Goal: Contribute content: Contribute content

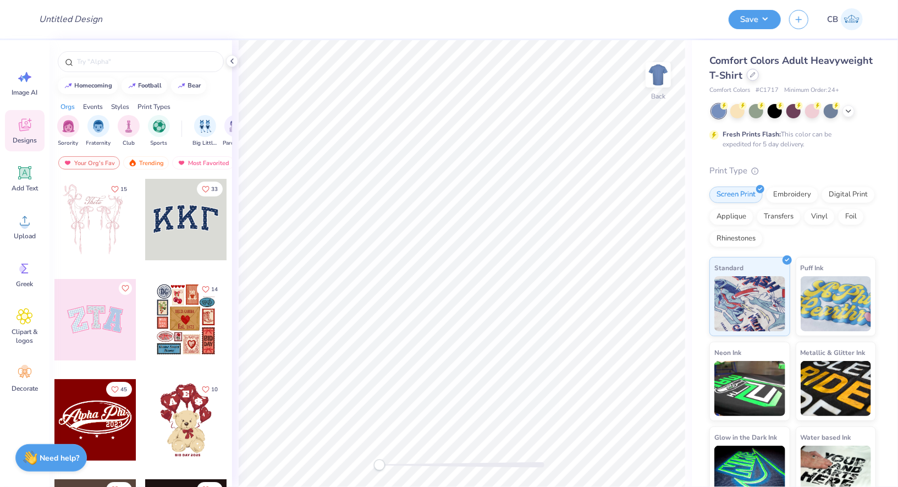
click at [756, 78] on div at bounding box center [753, 75] width 12 height 12
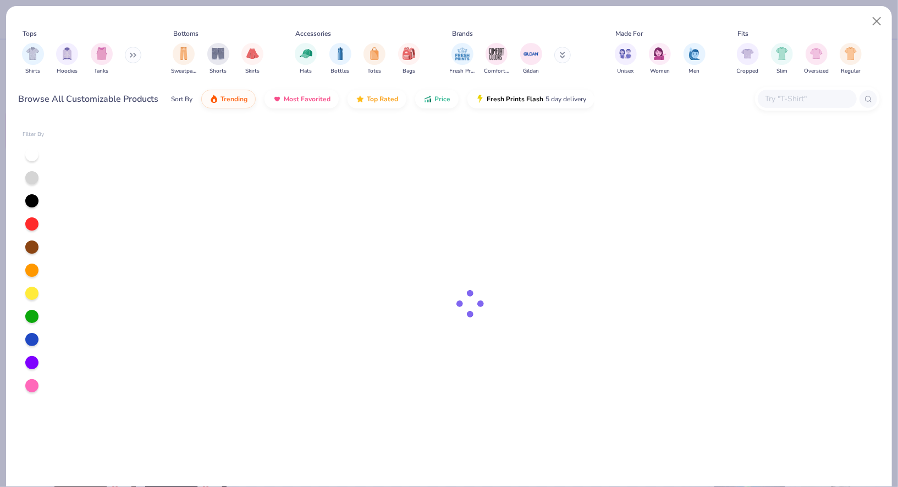
click at [782, 94] on input "text" at bounding box center [807, 98] width 85 height 13
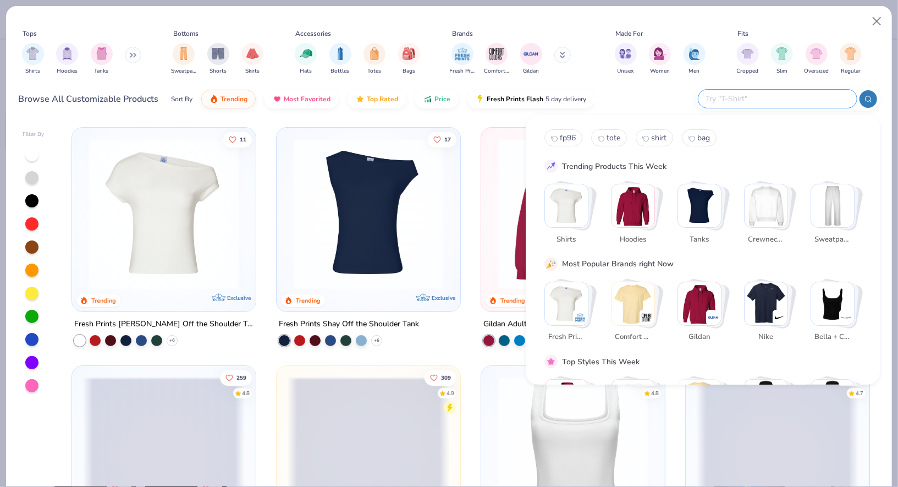
click at [840, 309] on img "Stack Card Button Bella + Canvas" at bounding box center [832, 303] width 43 height 43
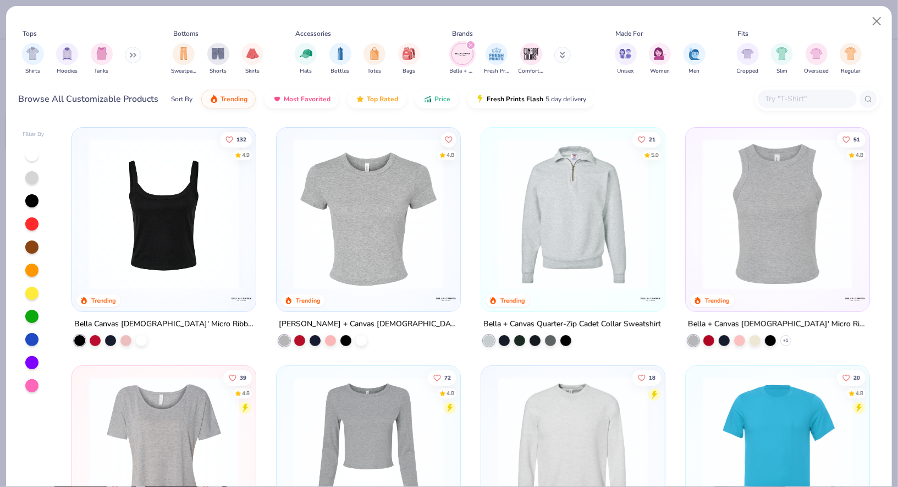
click at [775, 227] on img at bounding box center [778, 214] width 162 height 151
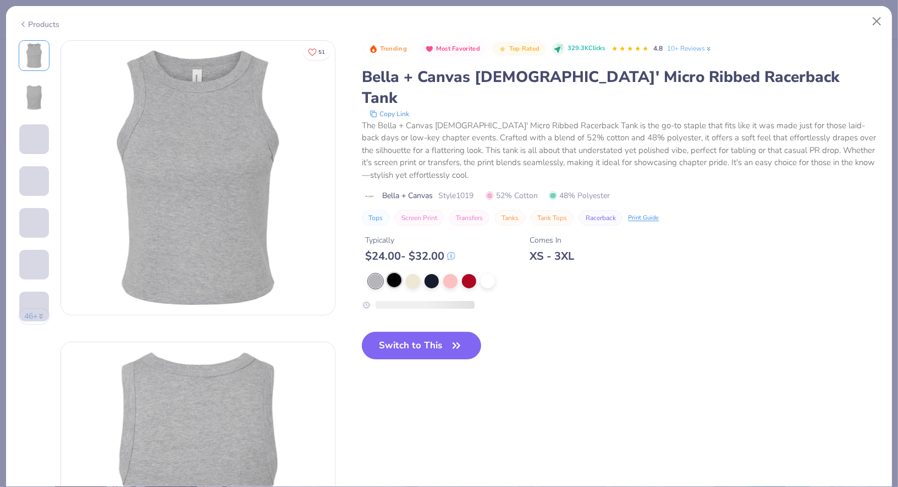
click at [398, 273] on div at bounding box center [394, 280] width 14 height 14
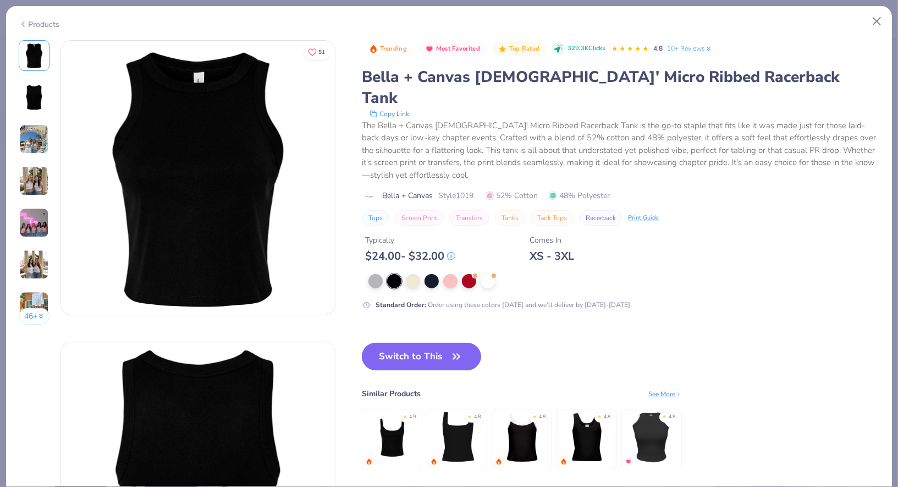
click at [424, 343] on button "Switch to This" at bounding box center [421, 357] width 119 height 28
click at [437, 343] on button "Switch to This" at bounding box center [421, 357] width 119 height 28
click at [430, 343] on button "Switch to This" at bounding box center [421, 357] width 119 height 28
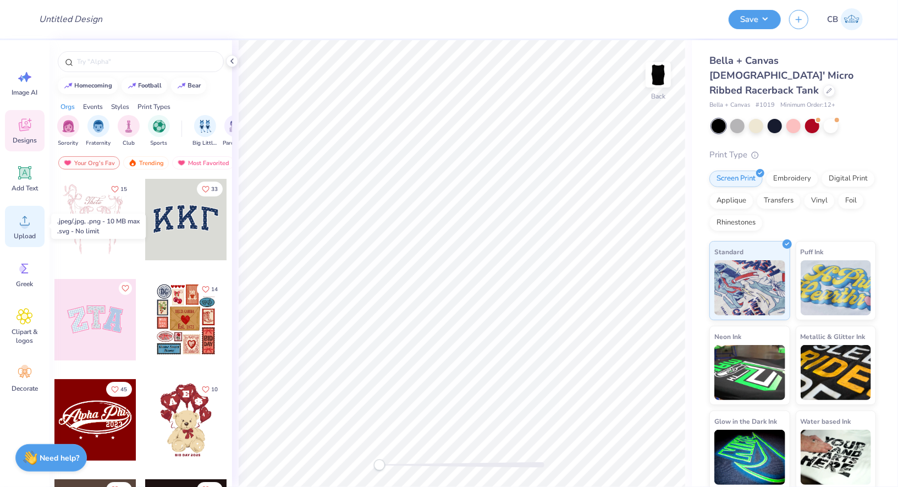
click at [26, 219] on icon at bounding box center [25, 220] width 17 height 17
click at [25, 226] on circle at bounding box center [25, 225] width 8 height 8
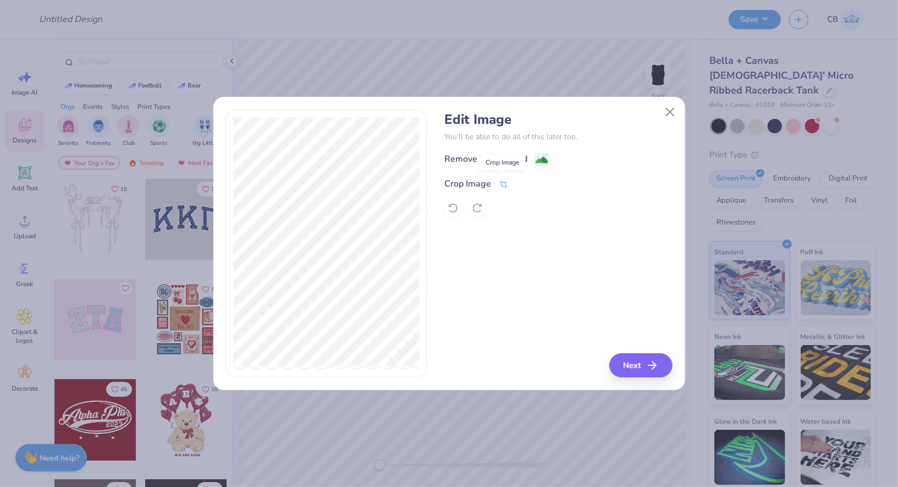
click at [504, 184] on icon at bounding box center [504, 184] width 10 height 10
click at [522, 181] on icon at bounding box center [522, 182] width 7 height 7
click at [632, 362] on button "Next" at bounding box center [642, 365] width 63 height 24
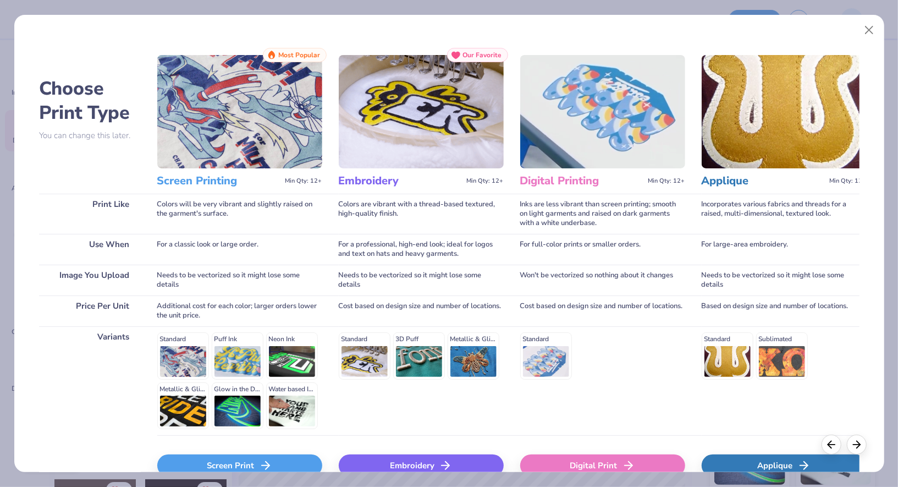
click at [242, 458] on div "Screen Print" at bounding box center [239, 465] width 165 height 22
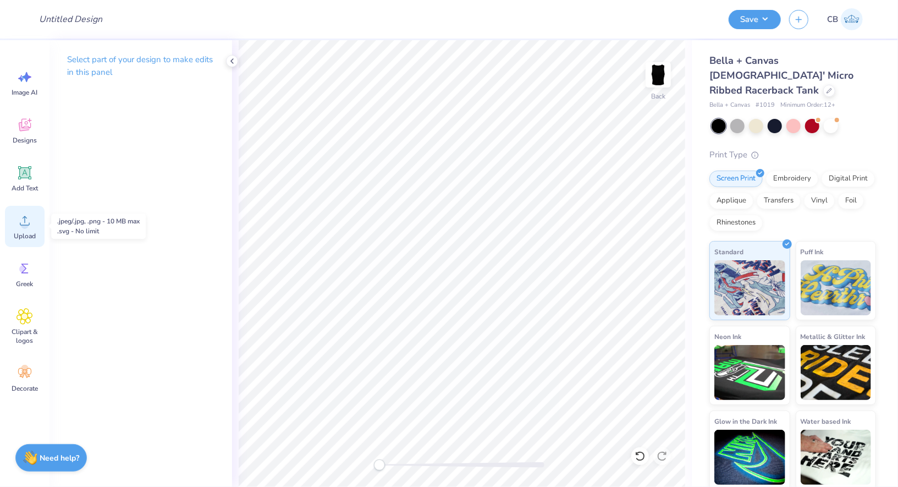
click at [27, 235] on span "Upload" at bounding box center [25, 236] width 22 height 9
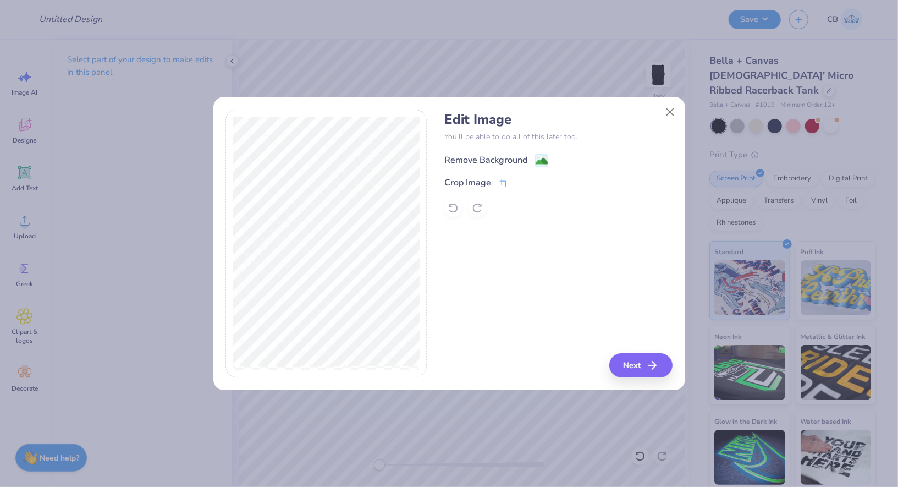
click at [536, 161] on image at bounding box center [542, 161] width 12 height 12
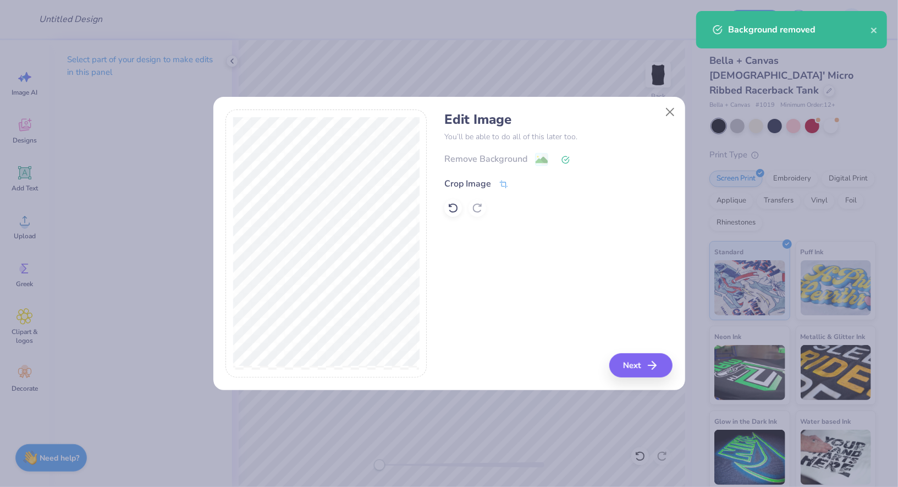
click at [503, 182] on icon at bounding box center [504, 184] width 10 height 10
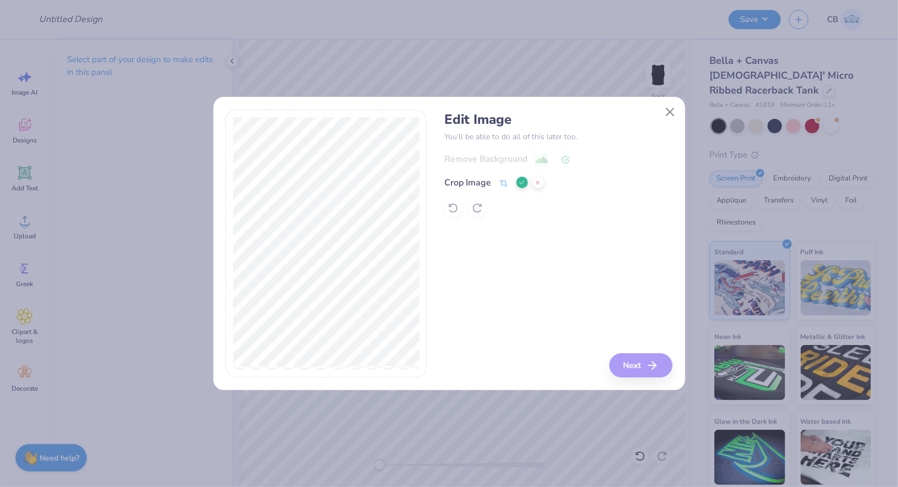
click at [226, 240] on div at bounding box center [326, 243] width 201 height 268
click at [521, 180] on icon at bounding box center [522, 182] width 7 height 7
click at [668, 112] on button "Close" at bounding box center [670, 112] width 21 height 21
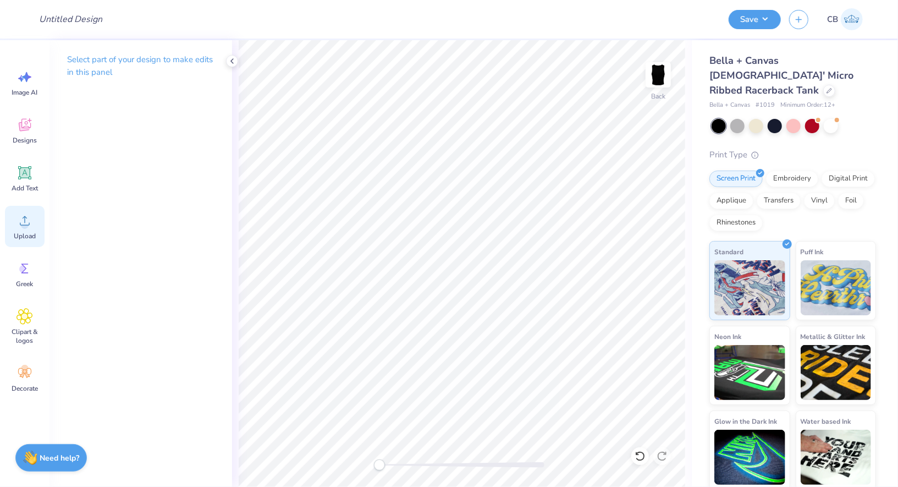
click at [31, 226] on icon at bounding box center [25, 220] width 17 height 17
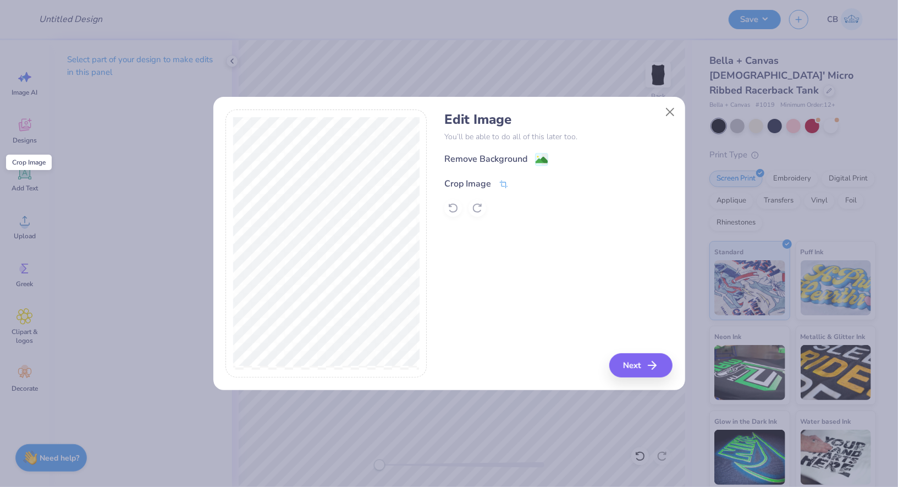
click at [503, 184] on icon at bounding box center [504, 184] width 10 height 10
click at [522, 183] on polyline at bounding box center [522, 182] width 4 height 3
click at [544, 158] on image at bounding box center [542, 161] width 12 height 12
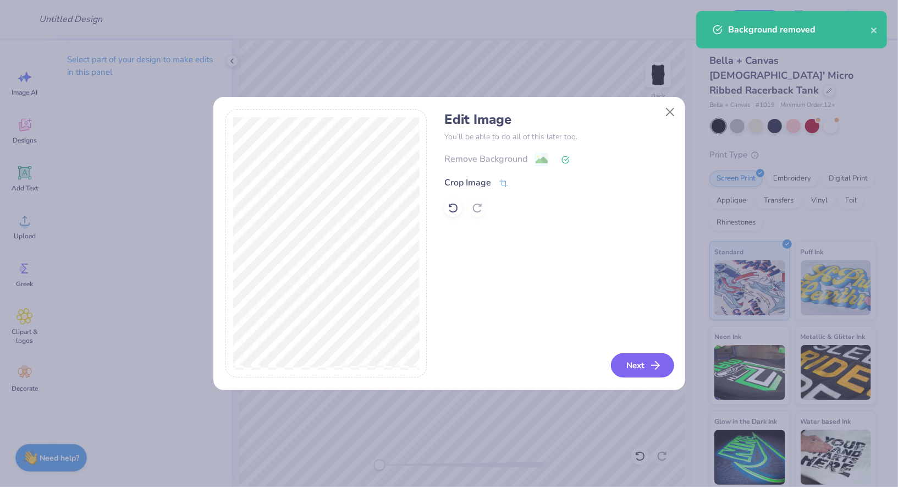
click at [644, 362] on button "Next" at bounding box center [642, 365] width 63 height 24
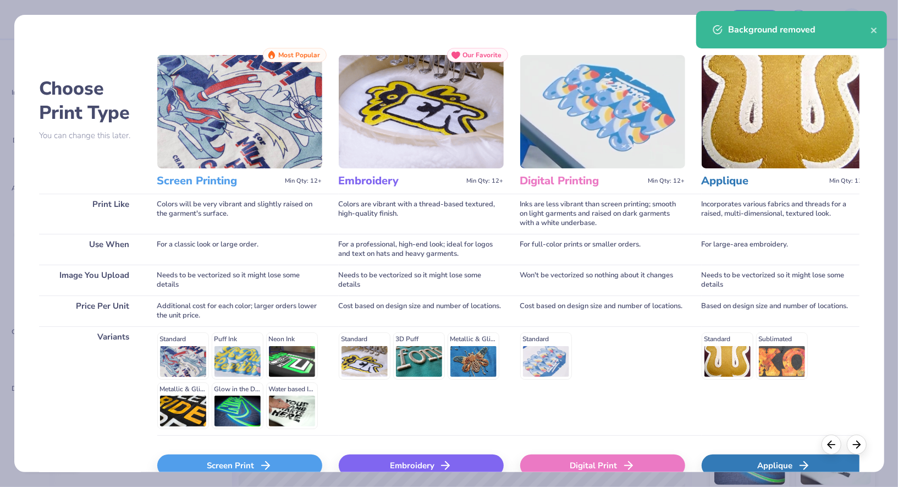
click at [266, 462] on polyline at bounding box center [268, 466] width 4 height 8
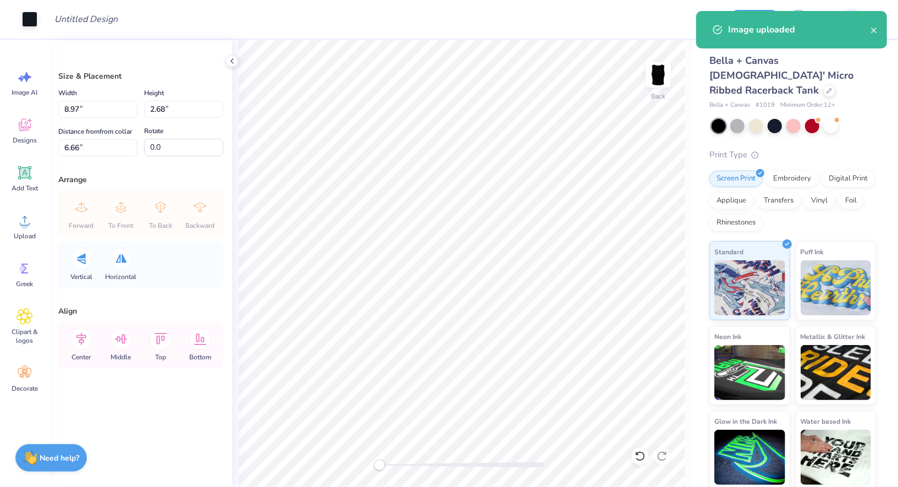
click at [39, 23] on div "Art colors Design Title Save CB" at bounding box center [449, 19] width 898 height 39
click at [29, 20] on div at bounding box center [29, 17] width 15 height 15
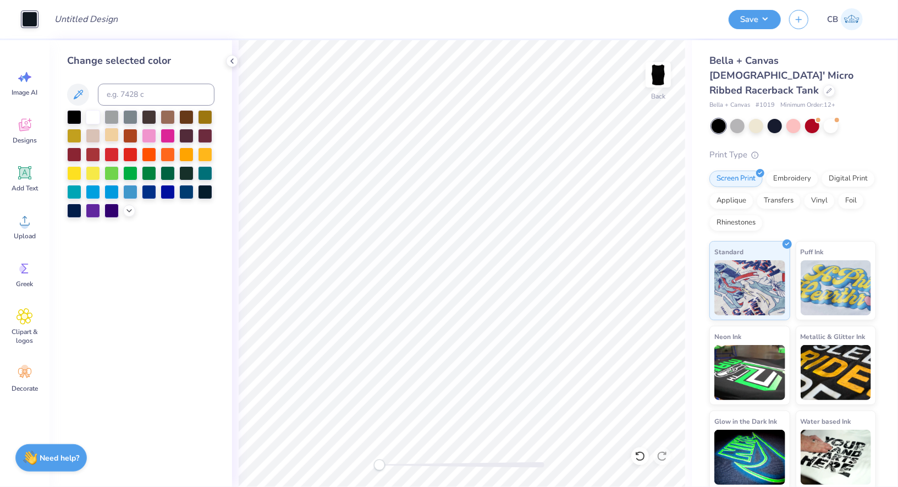
click at [111, 133] on div at bounding box center [112, 135] width 14 height 14
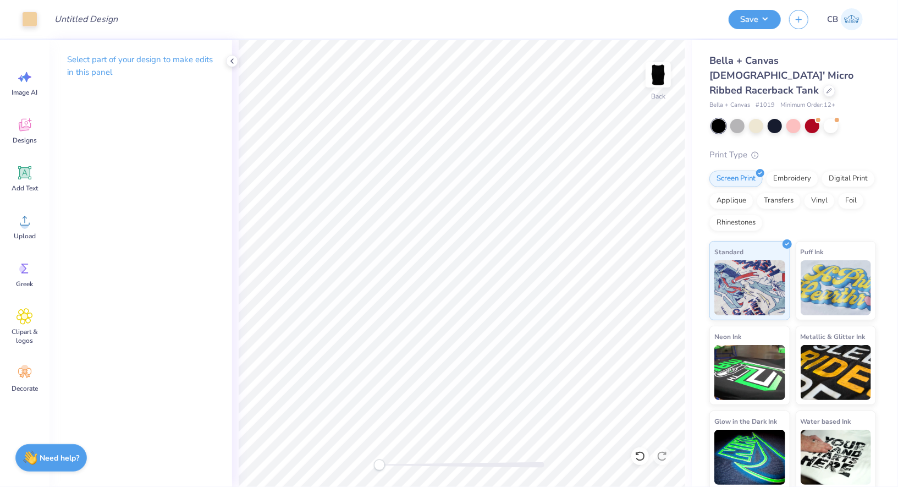
click at [750, 21] on button "Save" at bounding box center [755, 19] width 52 height 19
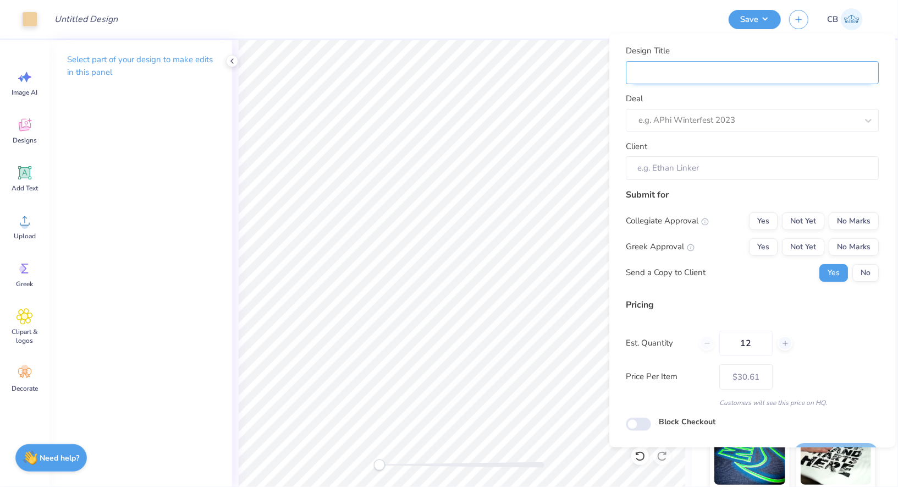
click at [740, 74] on input "Design Title" at bounding box center [752, 73] width 253 height 24
type input "S"
type input "Sc"
type input "Scu"
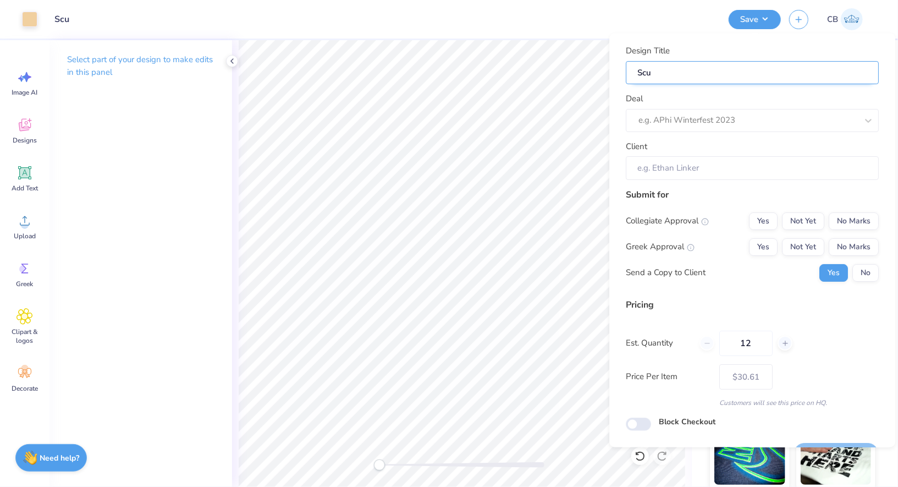
type input "Scul"
type input "Sculp"
type input "Sculpt"
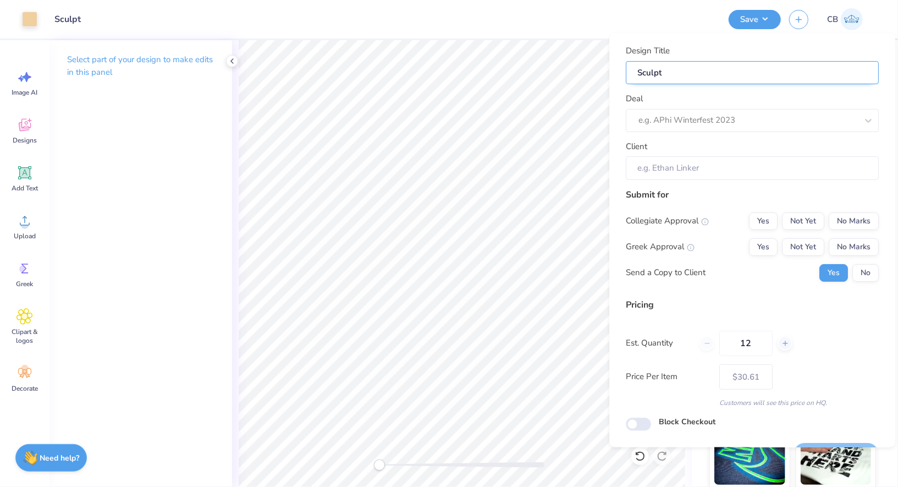
type input "Sculpt"
type input "Sculpt S"
type input "Sculpt St"
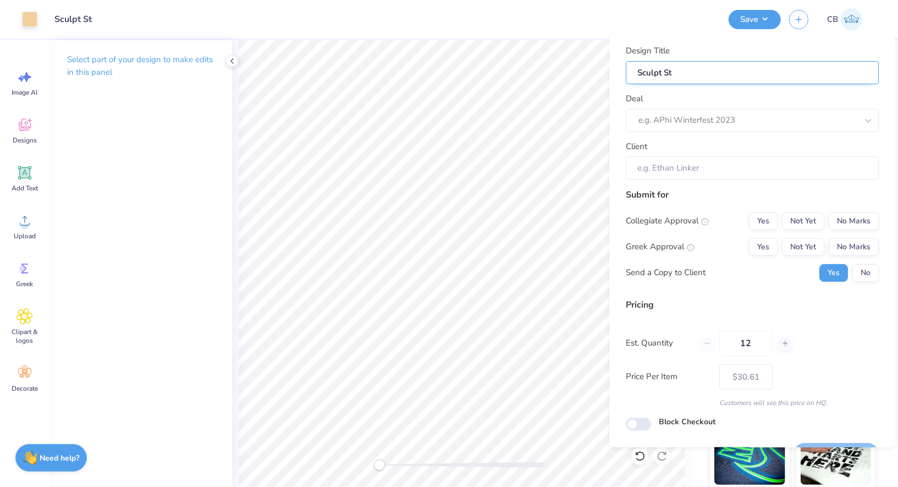
type input "Sculpt Str"
type input "Sculpt Stre"
type input "Sculpt Stren"
type input "Sculpt [PERSON_NAME]"
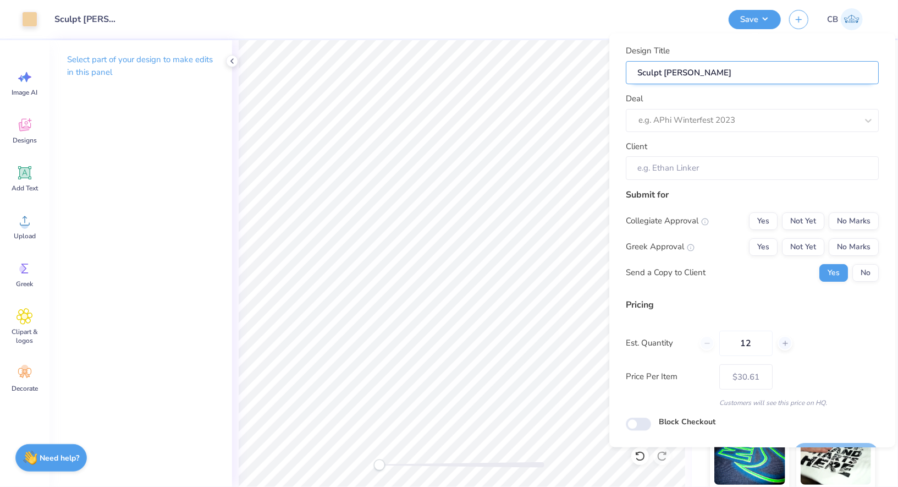
type input "Sculpt Strengt"
type input "Sculpt Strength"
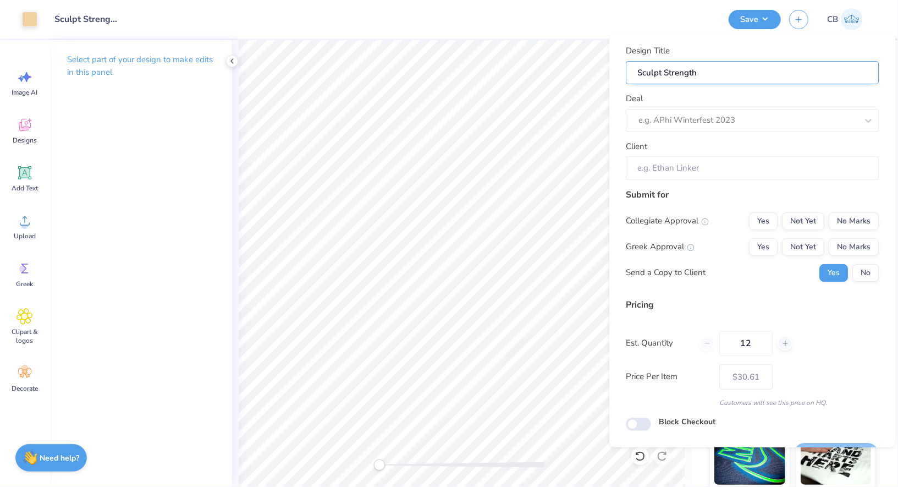
type input "Sculpt Strength T"
type input "Sculpt Strength Tr"
type input "Sculpt Strength Tra"
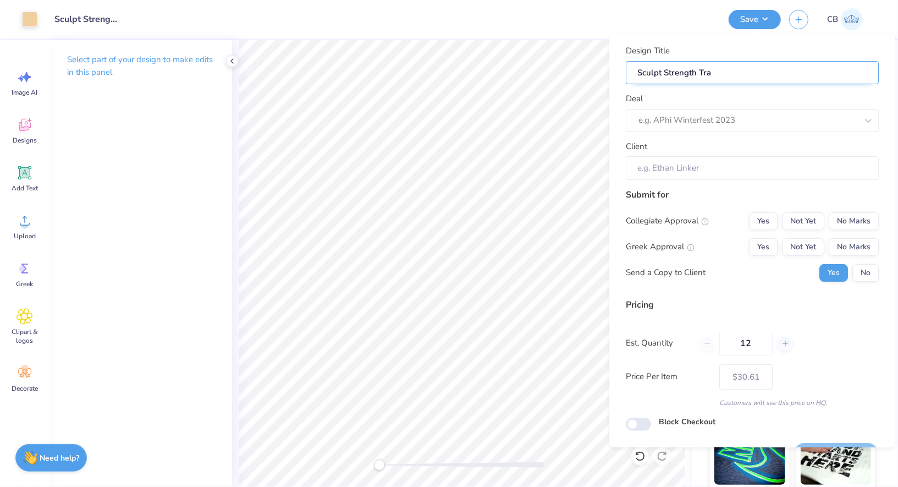
type input "Sculpt Strength Trai"
type input "Sculpt Strength Train"
type input "Sculpt Strength Traini"
type input "Sculpt Strength Trainin"
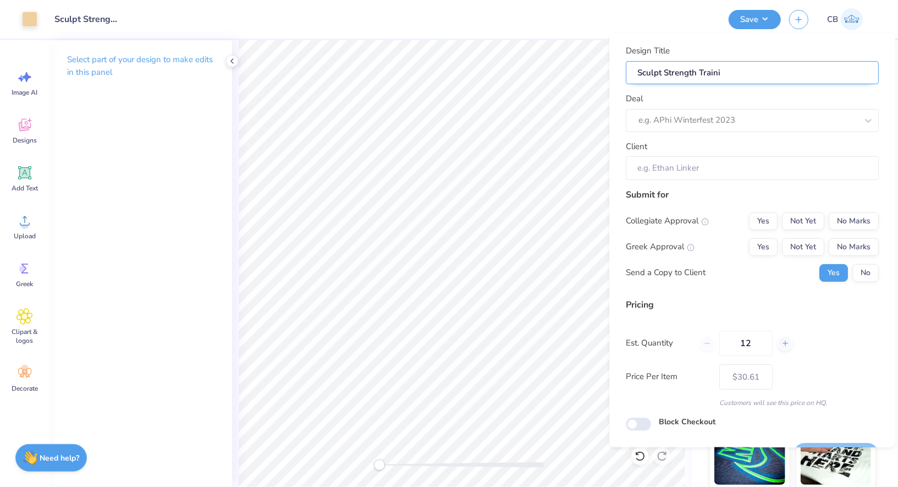
type input "Sculpt Strength Trainin"
type input "Sculpt Strength Training"
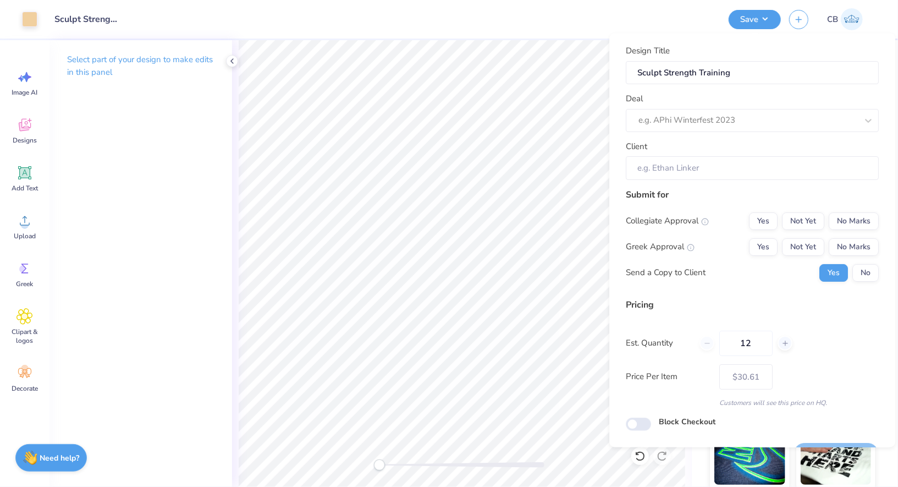
click at [755, 102] on div "Deal e.g. APhi Winterfest 2023" at bounding box center [752, 112] width 253 height 40
click at [707, 117] on div at bounding box center [748, 120] width 219 height 15
click at [707, 145] on div "Tanks and Polos for Sculpt ST" at bounding box center [752, 149] width 244 height 18
type input "sculpt"
type input "Kait K"
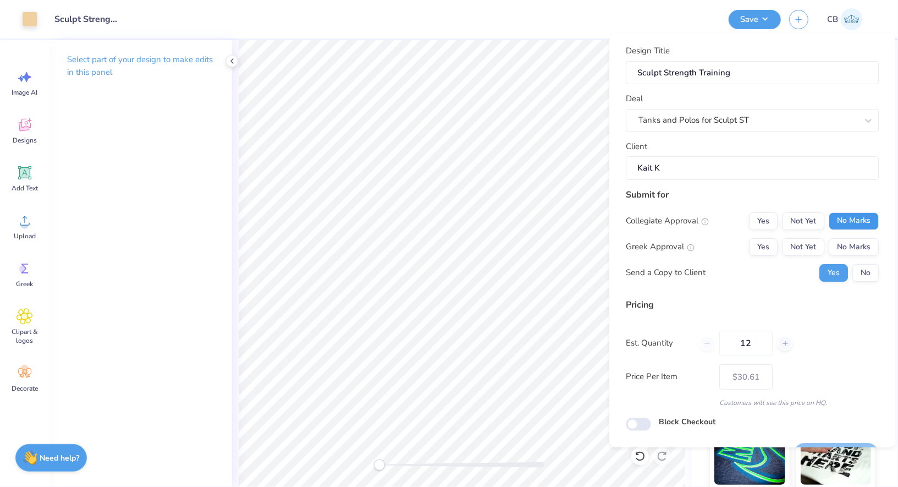
click at [857, 218] on button "No Marks" at bounding box center [854, 221] width 50 height 18
click at [860, 244] on button "No Marks" at bounding box center [854, 247] width 50 height 18
click at [864, 270] on button "No" at bounding box center [866, 273] width 26 height 18
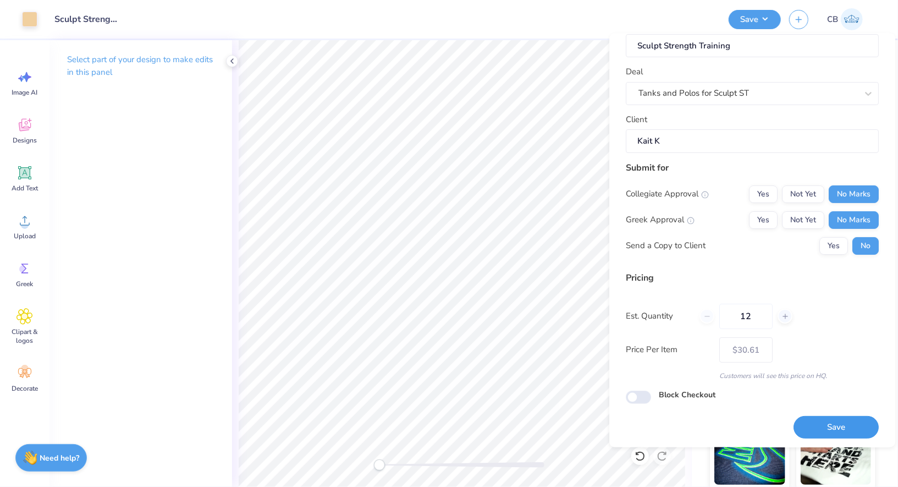
click at [830, 422] on button "Save" at bounding box center [836, 427] width 85 height 23
type input "$30.61"
